Goal: Contribute content: Add original content to the website for others to see

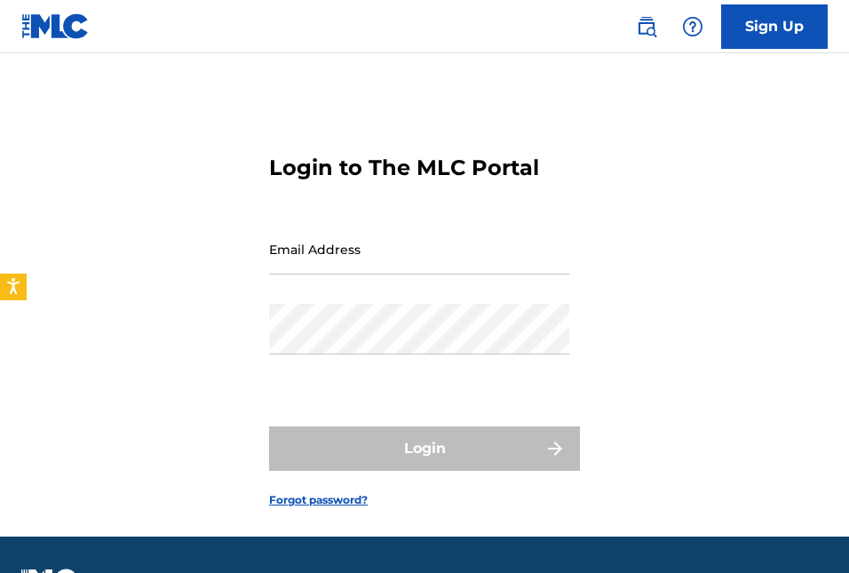
click at [383, 255] on input "Email Address" at bounding box center [419, 249] width 300 height 51
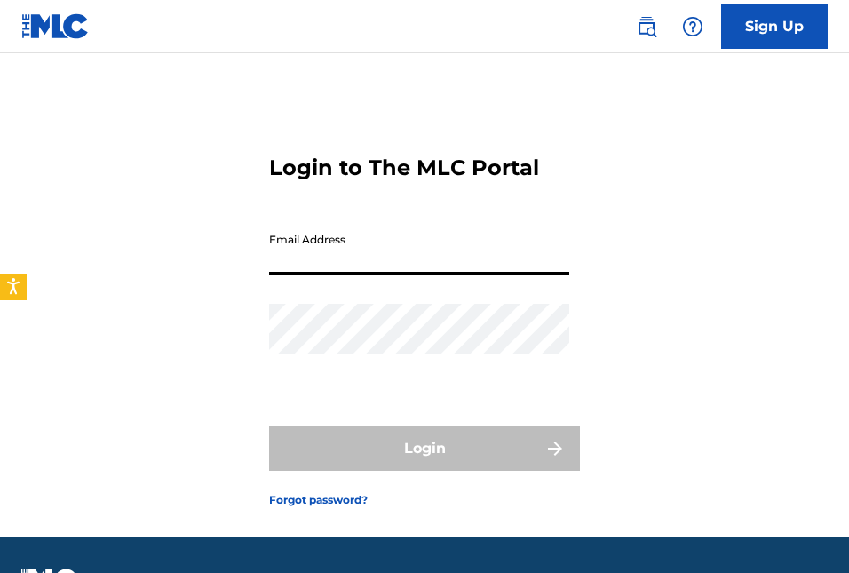
paste input "[EMAIL_ADDRESS][DOMAIN_NAME]"
type input "[EMAIL_ADDRESS][DOMAIN_NAME]"
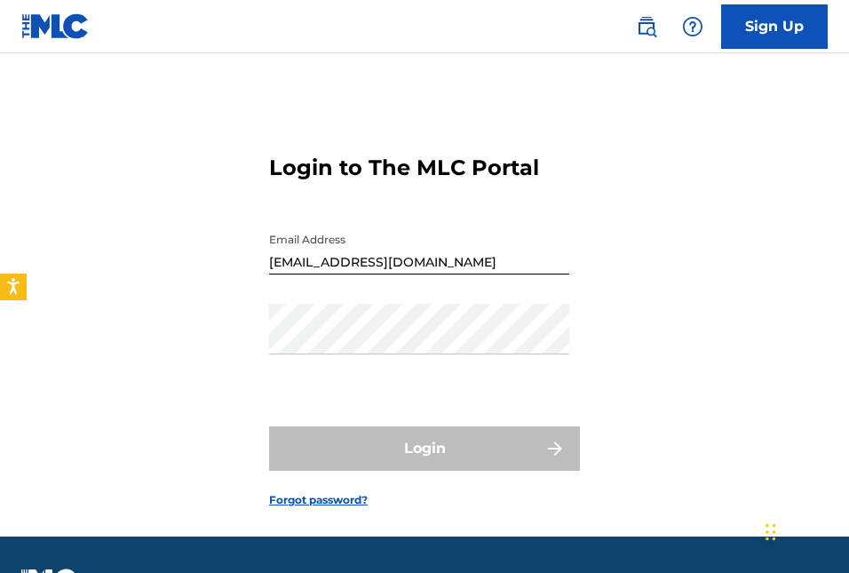
click at [761, 278] on div "Login to The MLC Portal Email Address [EMAIL_ADDRESS][DOMAIN_NAME] Password Log…" at bounding box center [424, 317] width 849 height 439
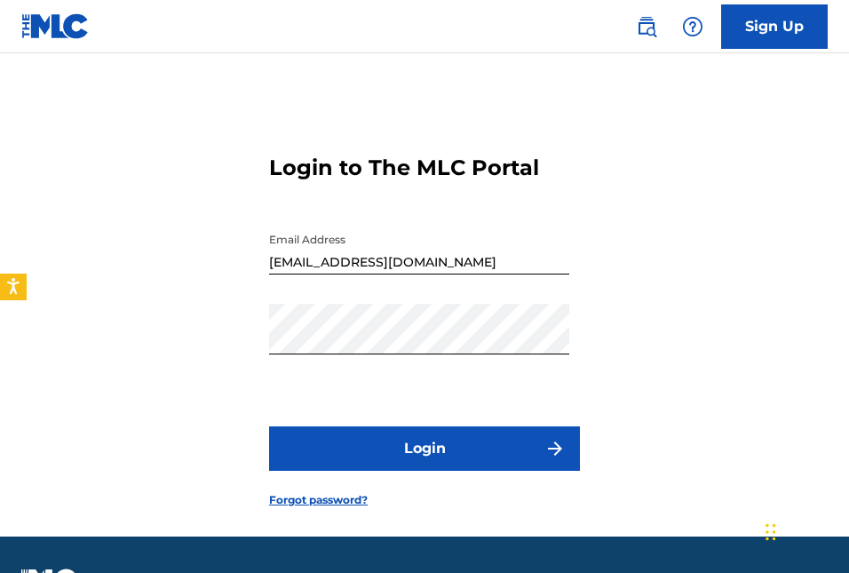
click at [433, 455] on button "Login" at bounding box center [424, 448] width 311 height 44
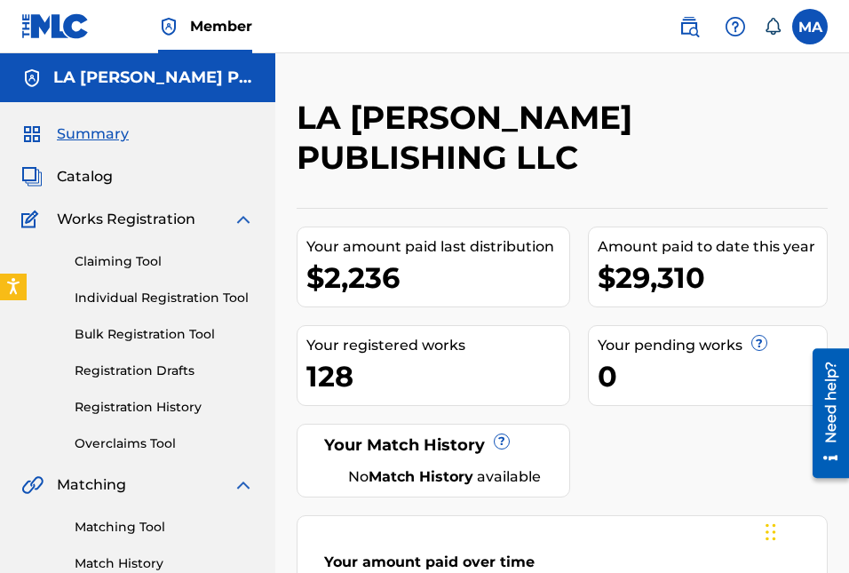
click at [95, 176] on span "Catalog" at bounding box center [85, 176] width 56 height 21
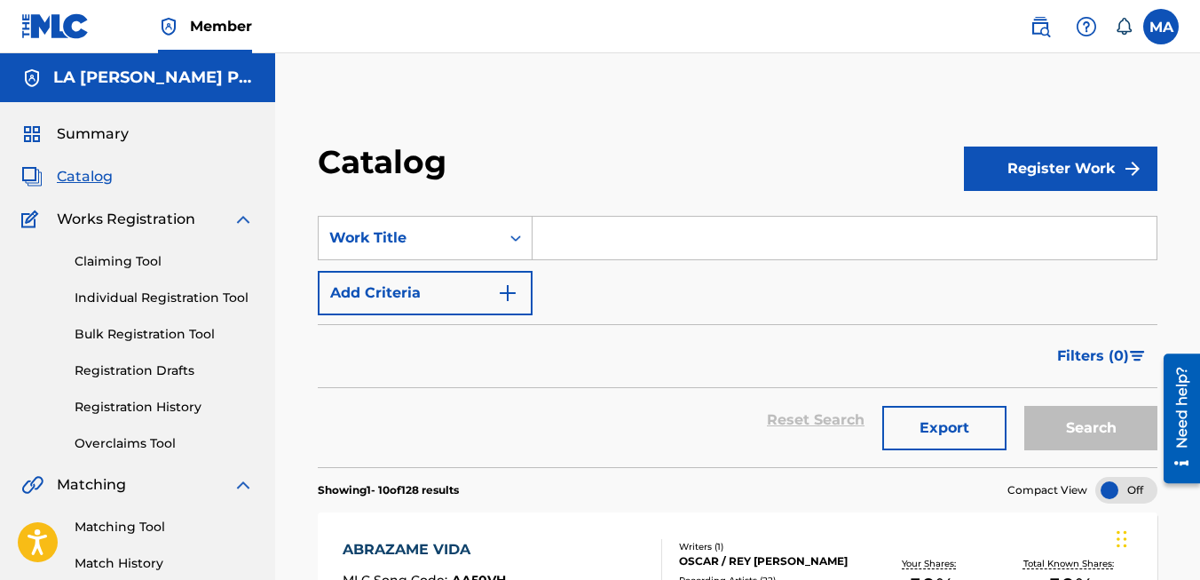
click at [848, 166] on button "Register Work" at bounding box center [1061, 168] width 194 height 44
click at [848, 225] on link "Individual" at bounding box center [1061, 226] width 194 height 43
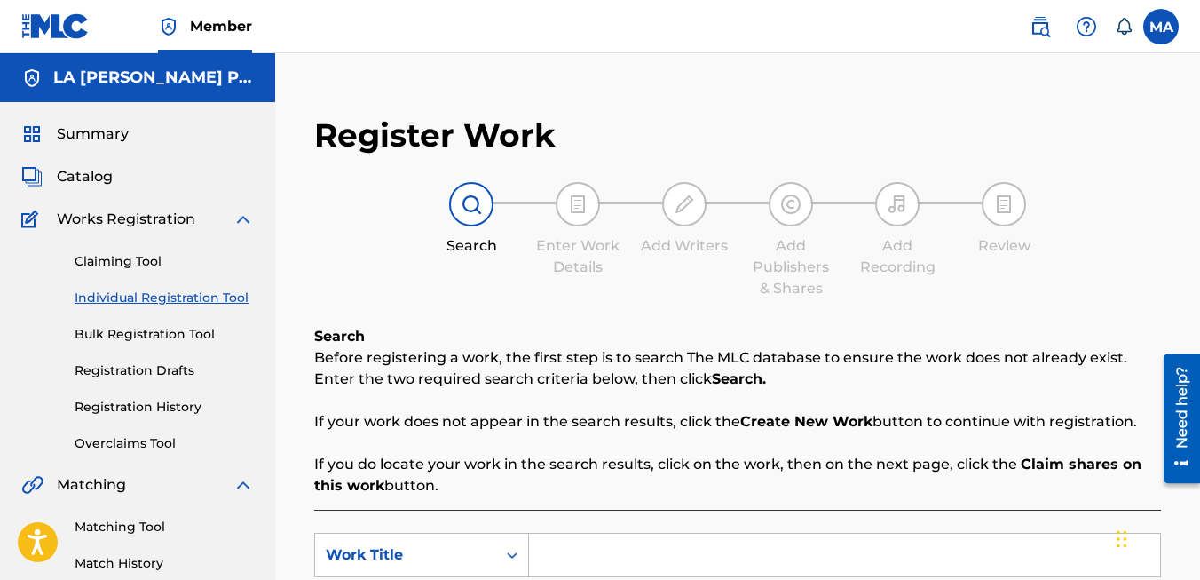
click at [470, 209] on img at bounding box center [471, 204] width 21 height 21
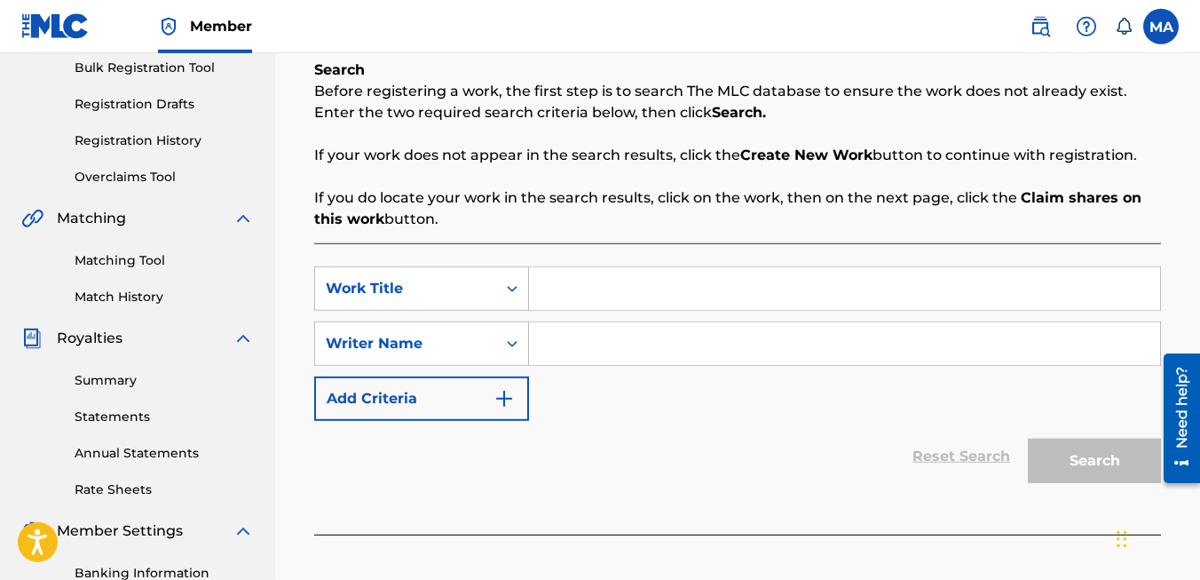
scroll to position [265, 0]
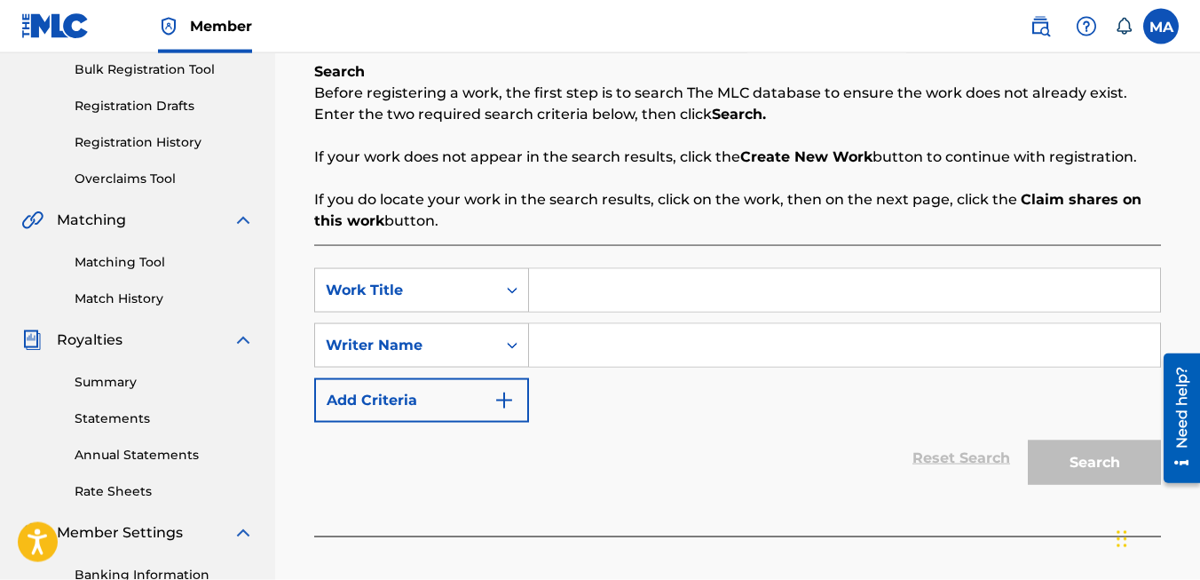
click at [549, 289] on input "Search Form" at bounding box center [844, 290] width 631 height 43
type input "mi realidad"
click at [596, 344] on input "Search Form" at bounding box center [844, 345] width 631 height 43
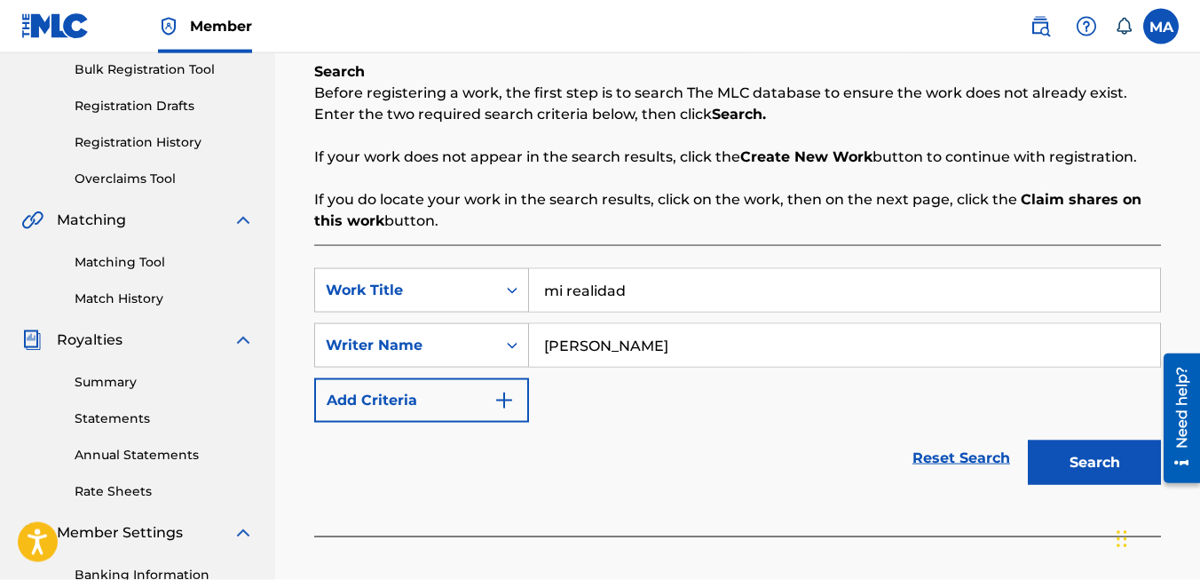
type input "[PERSON_NAME]"
click at [848, 464] on button "Search" at bounding box center [1094, 462] width 133 height 44
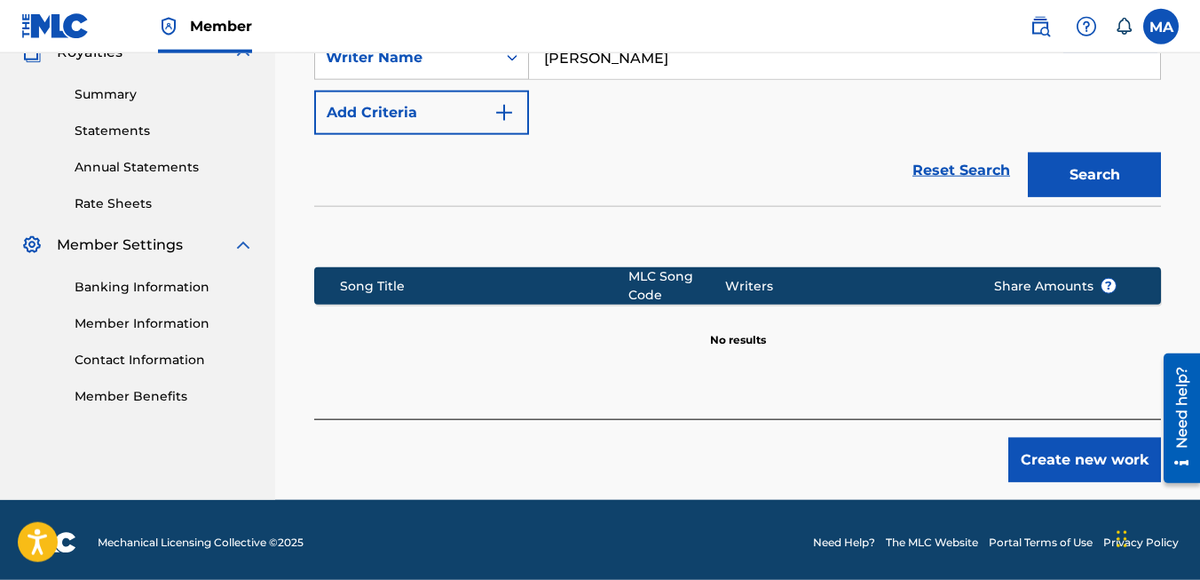
scroll to position [557, 0]
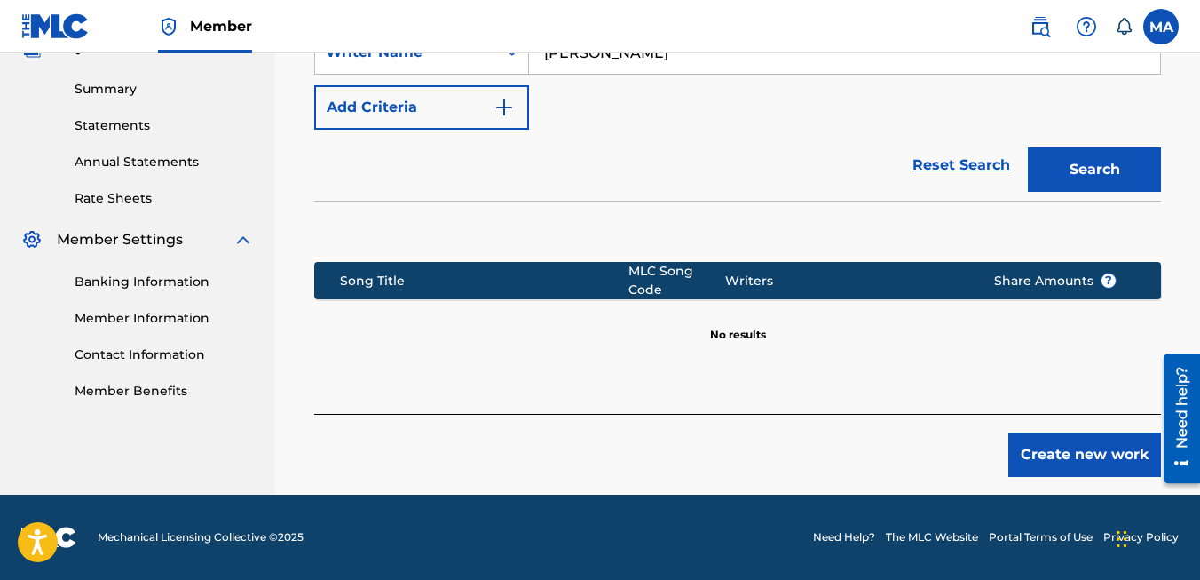
click at [848, 457] on button "Create new work" at bounding box center [1084, 454] width 153 height 44
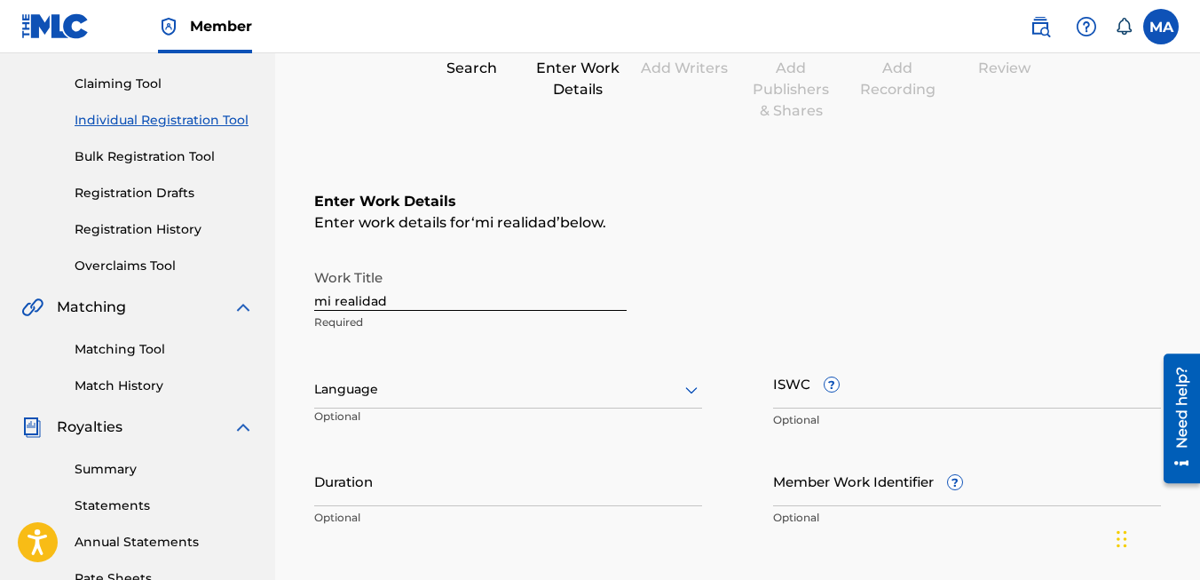
scroll to position [179, 0]
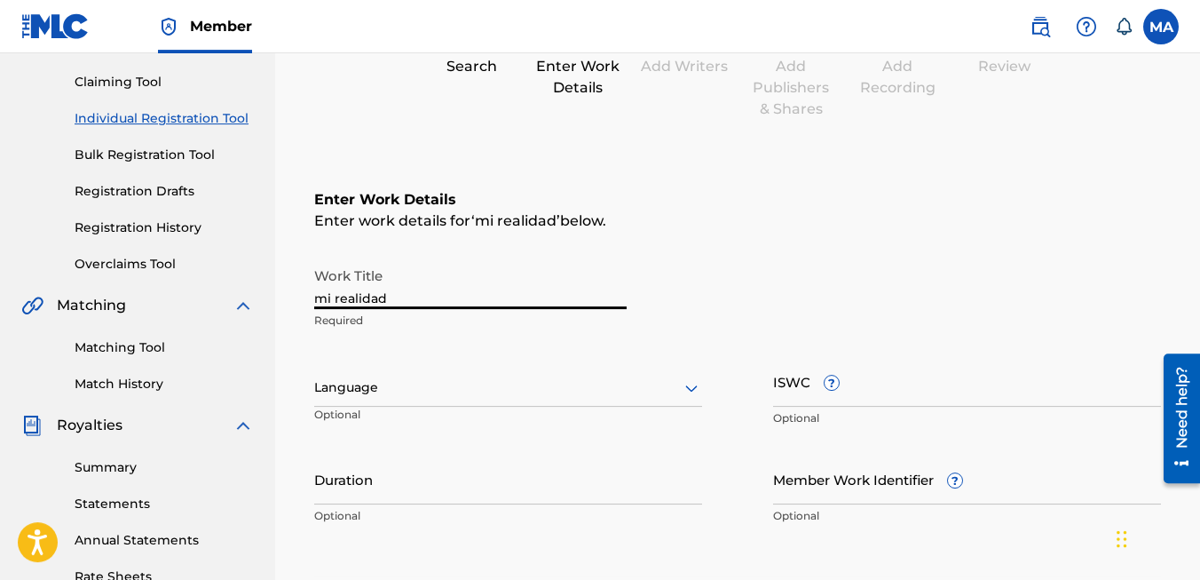
drag, startPoint x: 399, startPoint y: 304, endPoint x: 241, endPoint y: 309, distance: 158.1
click at [314, 308] on input "mi realidad" at bounding box center [470, 283] width 312 height 51
type input "MI REALIDAD"
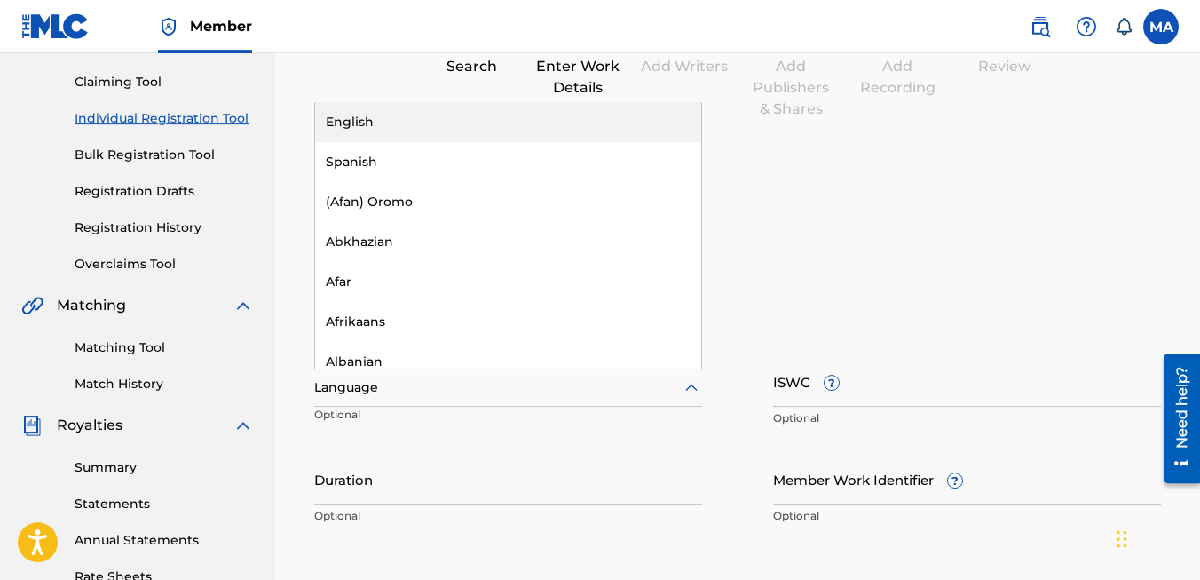
click at [691, 390] on icon at bounding box center [691, 387] width 21 height 21
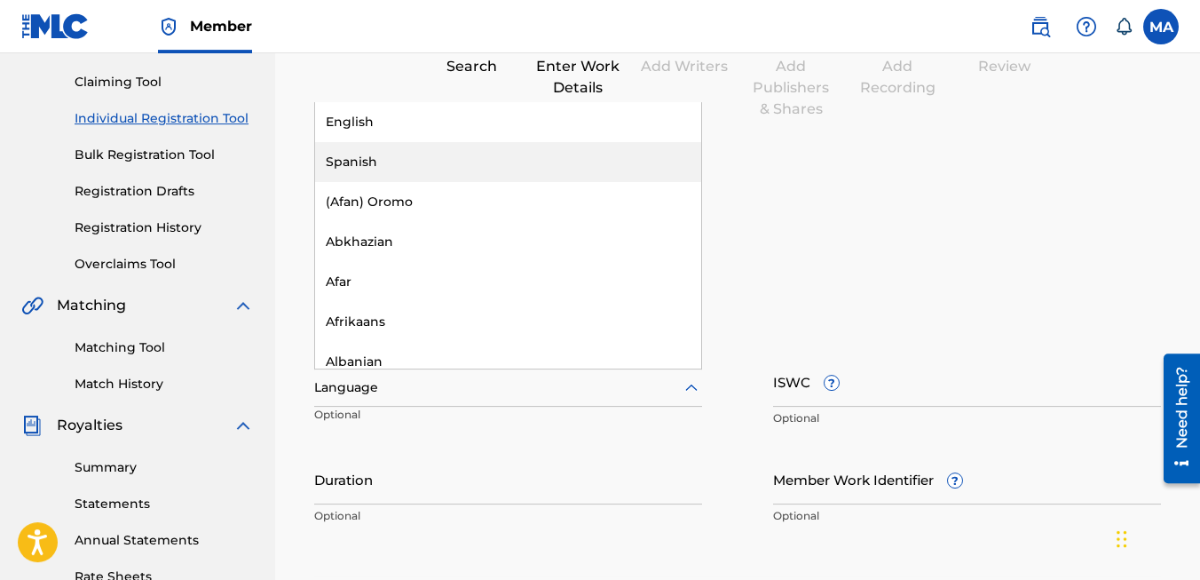
click at [393, 170] on div "Spanish" at bounding box center [508, 162] width 386 height 40
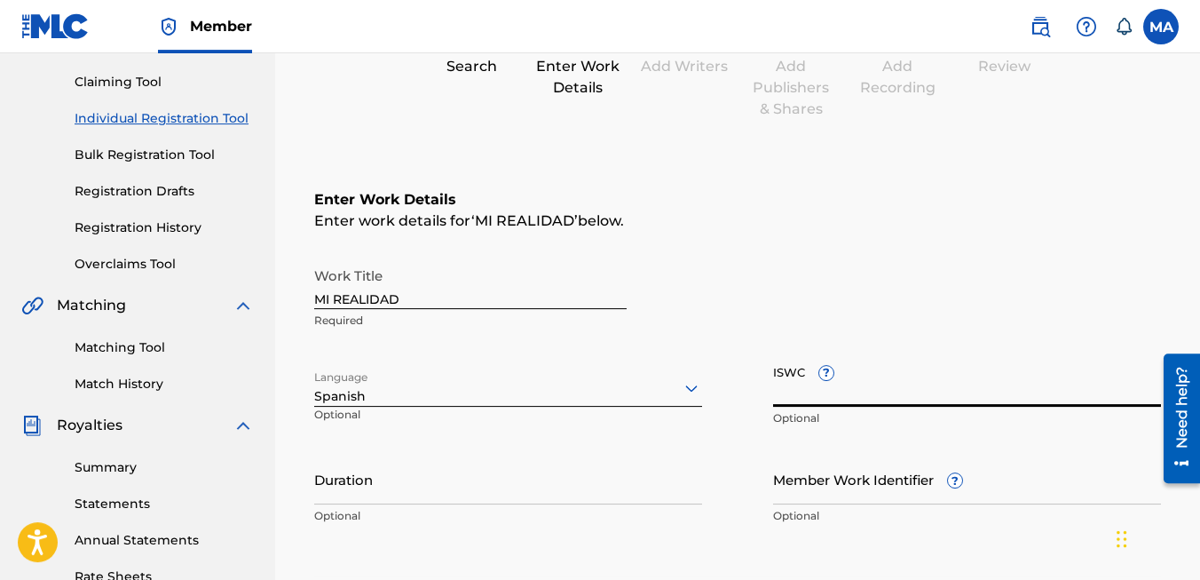
click at [848, 392] on input "ISWC ?" at bounding box center [967, 381] width 388 height 51
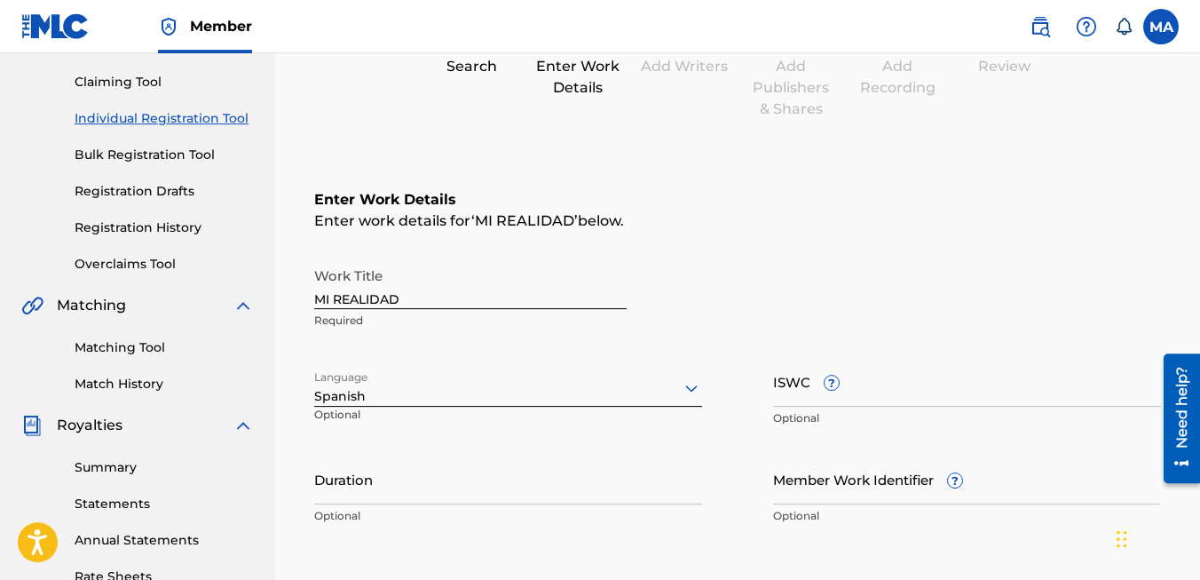
drag, startPoint x: 1198, startPoint y: 175, endPoint x: 1206, endPoint y: 242, distance: 67.9
click at [848, 242] on html "Accessibility Screen-Reader Guide, Feedback, and Issue Reporting | New window C…" at bounding box center [600, 111] width 1200 height 580
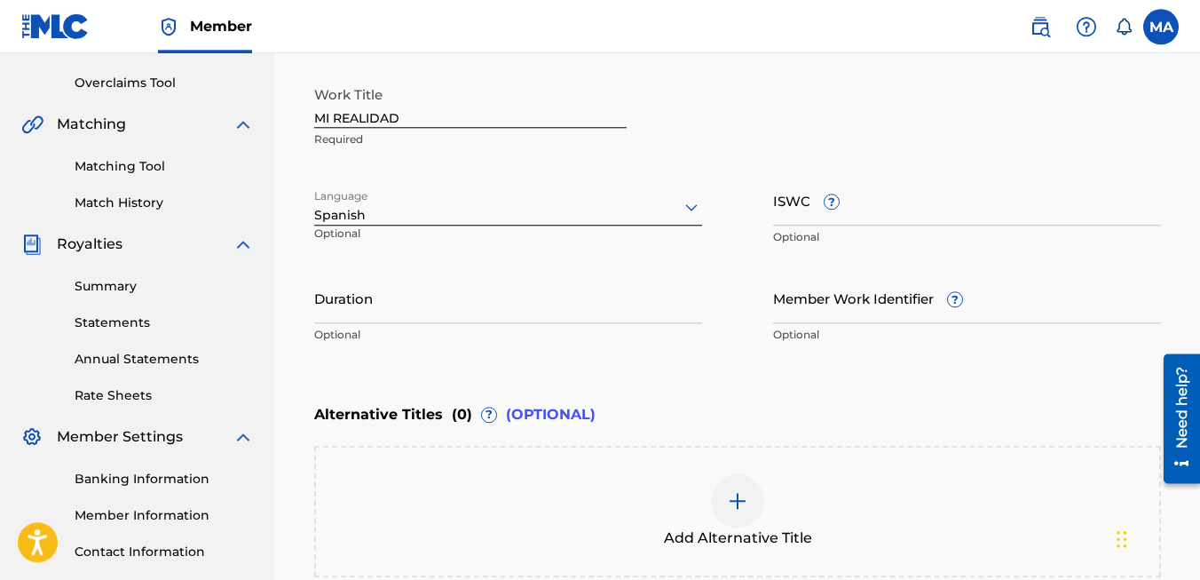
scroll to position [362, 0]
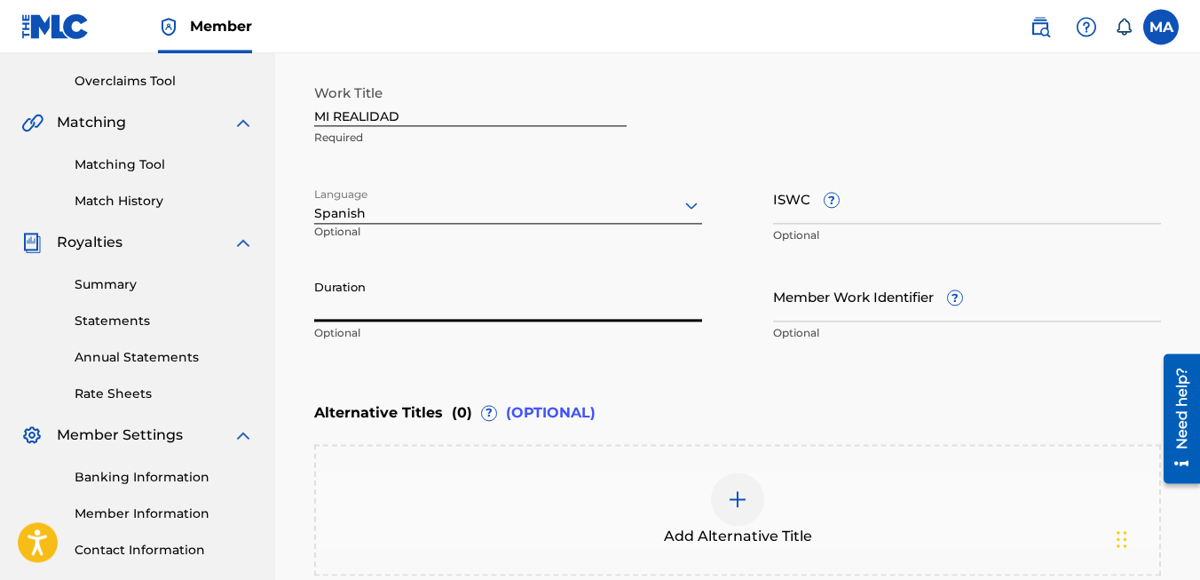
click at [391, 305] on input "Duration" at bounding box center [508, 296] width 388 height 51
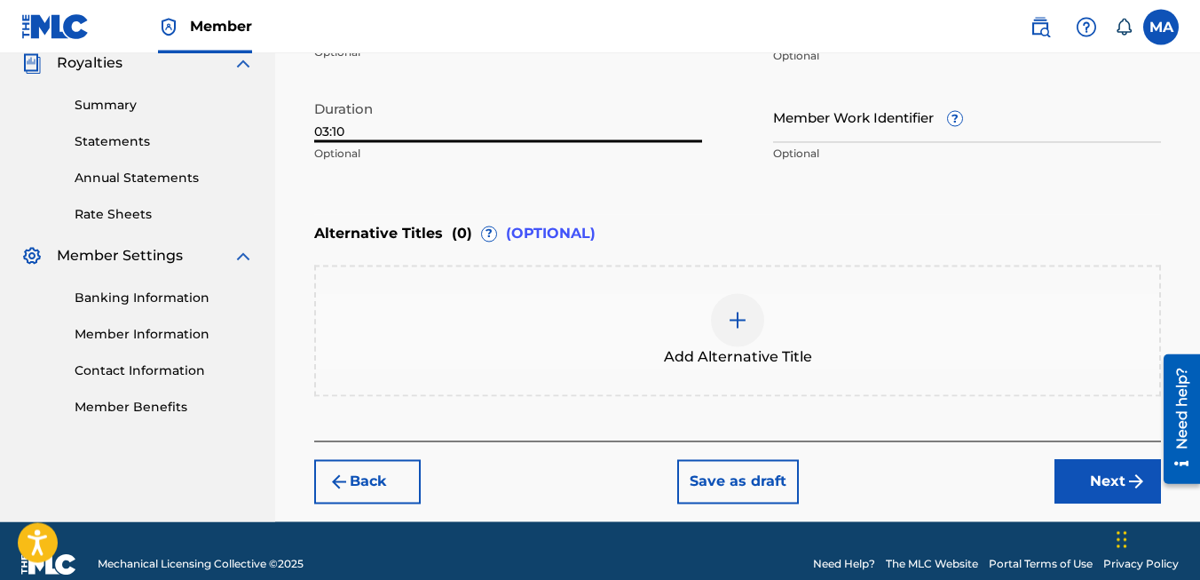
scroll to position [568, 0]
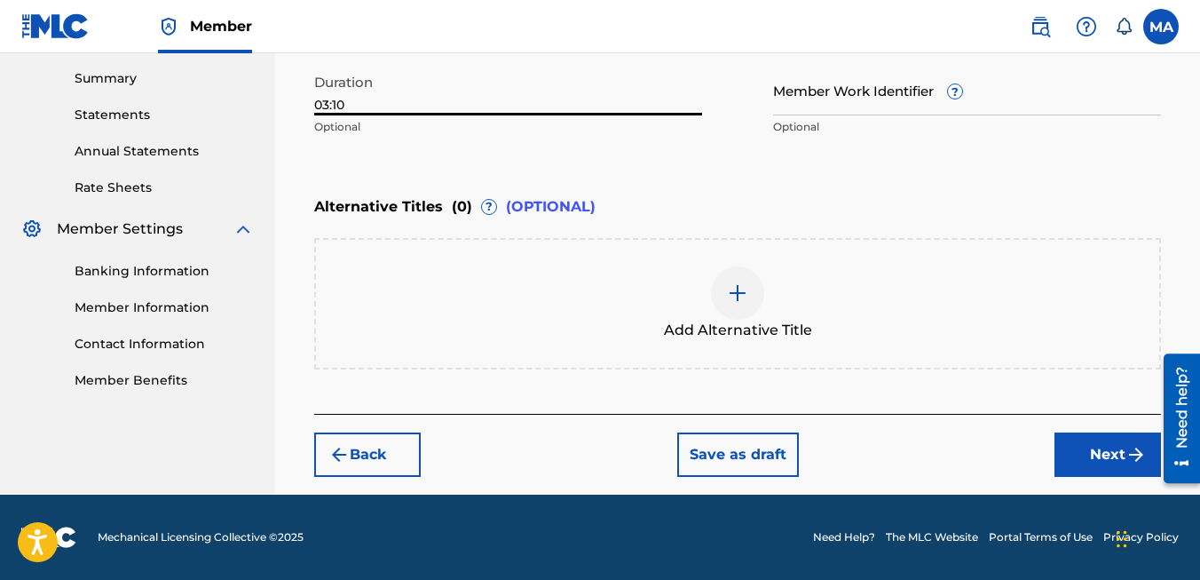
type input "03:10"
click at [848, 457] on button "Next" at bounding box center [1108, 454] width 107 height 44
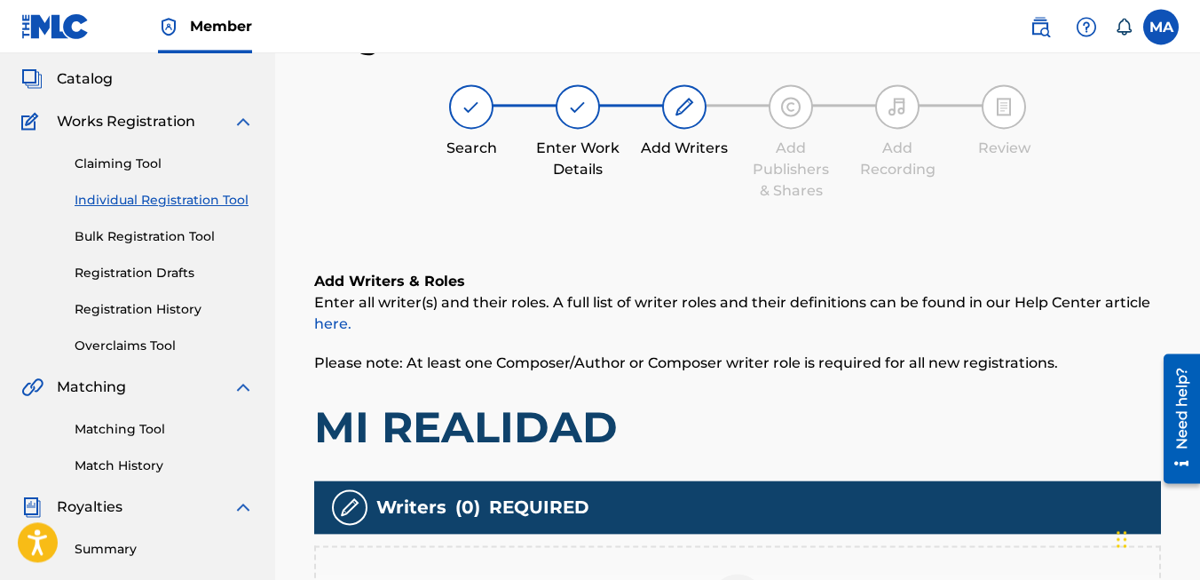
scroll to position [0, 0]
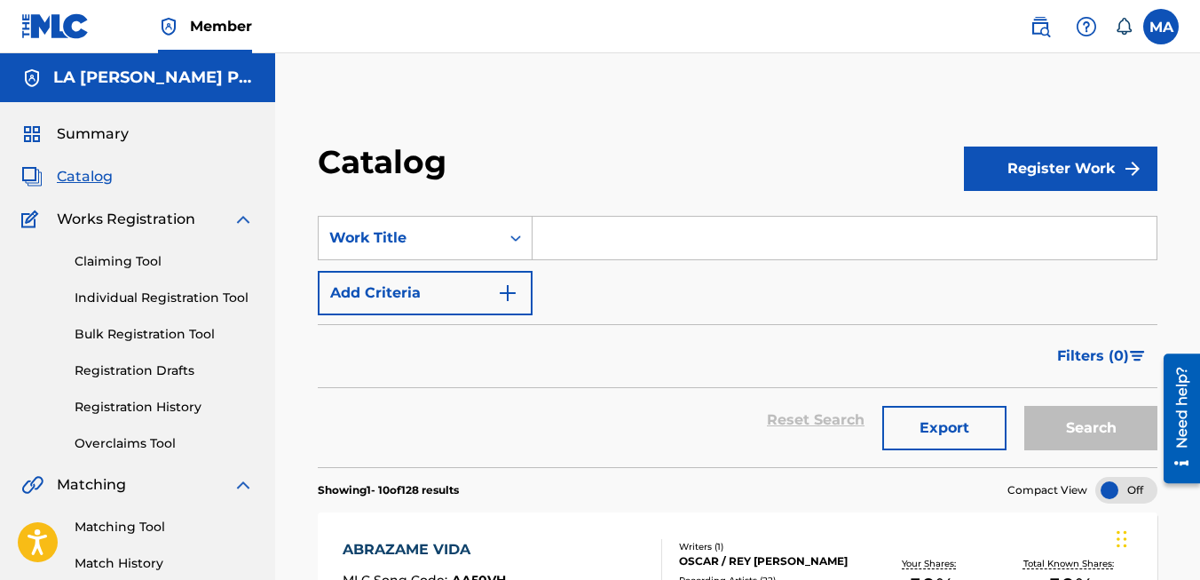
click at [77, 176] on span "Catalog" at bounding box center [85, 176] width 56 height 21
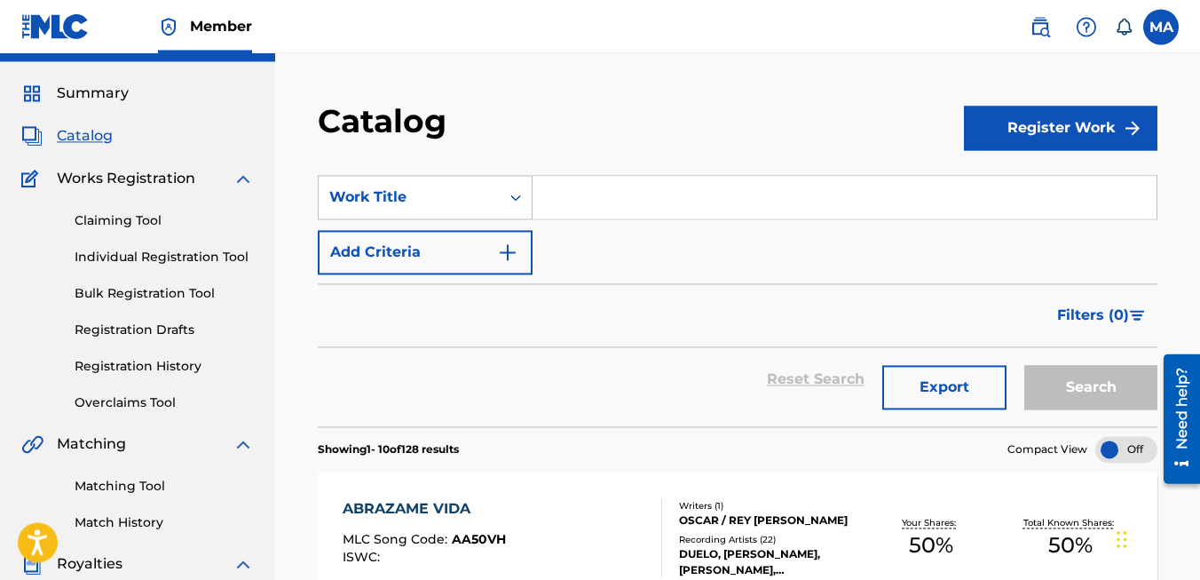
scroll to position [43, 0]
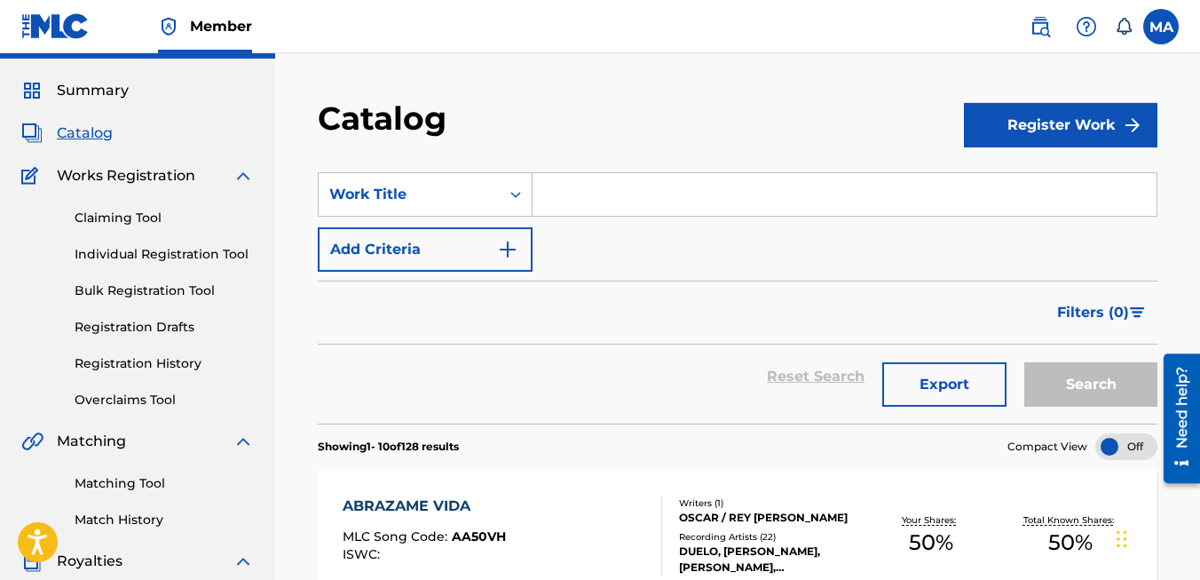
click at [848, 120] on button "Register Work" at bounding box center [1061, 125] width 194 height 44
click at [848, 227] on link "By File Upload" at bounding box center [1061, 225] width 194 height 43
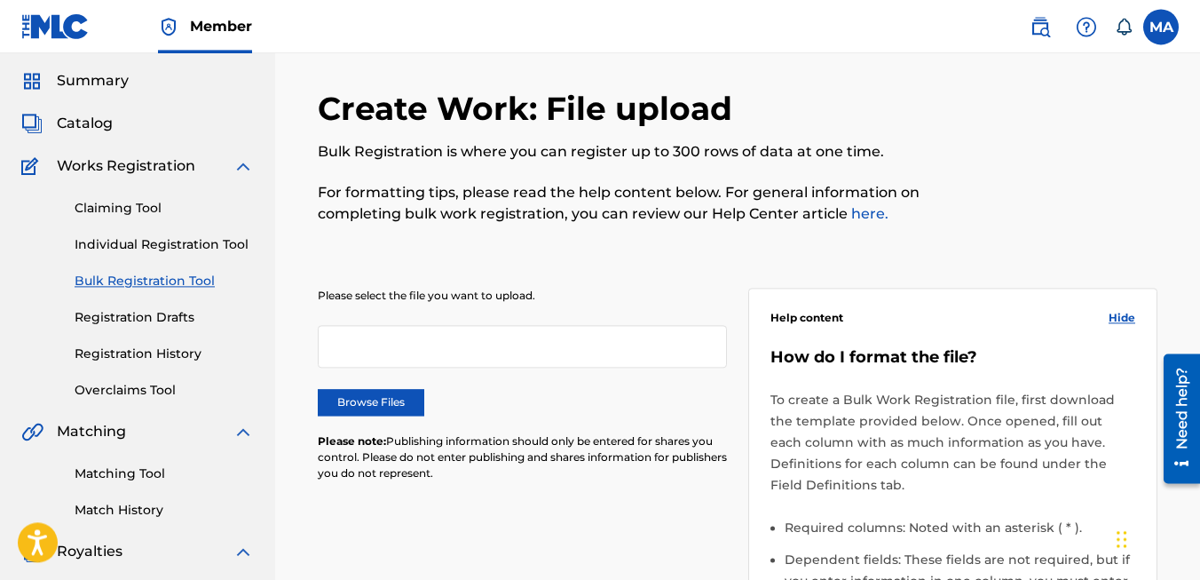
scroll to position [55, 0]
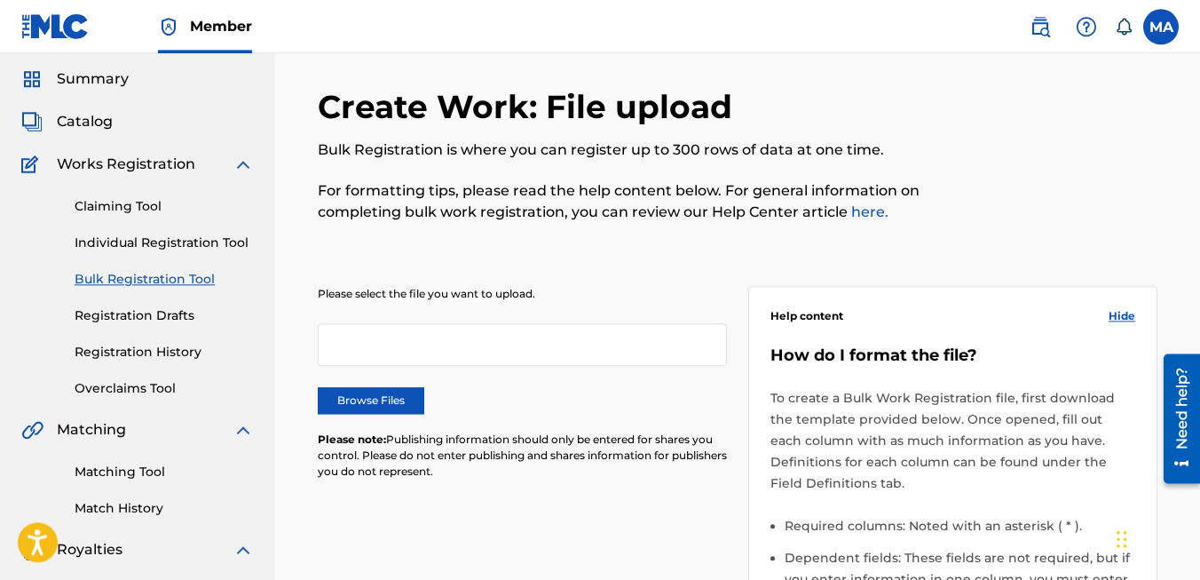
click at [848, 215] on link "here." at bounding box center [868, 211] width 41 height 17
